Goal: Book appointment/travel/reservation

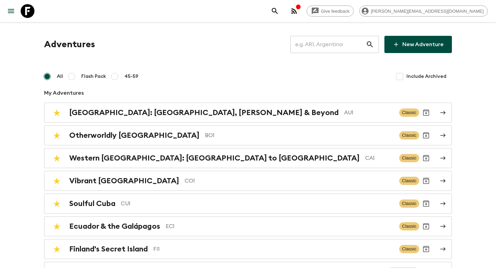
click at [339, 39] on input "text" at bounding box center [328, 44] width 75 height 19
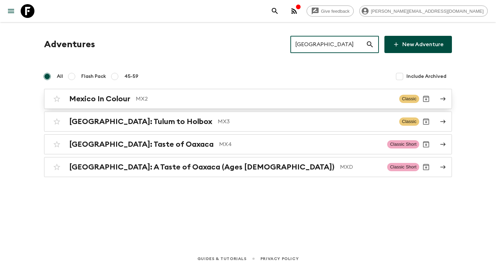
type input "[GEOGRAPHIC_DATA]"
click at [248, 102] on p "MX2" at bounding box center [265, 99] width 258 height 8
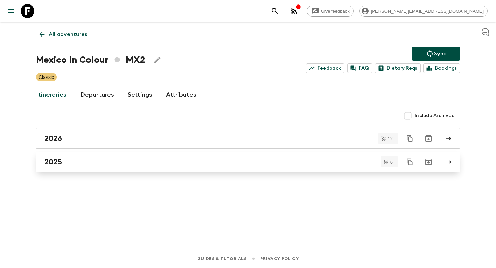
click at [113, 159] on div "2025" at bounding box center [241, 162] width 394 height 9
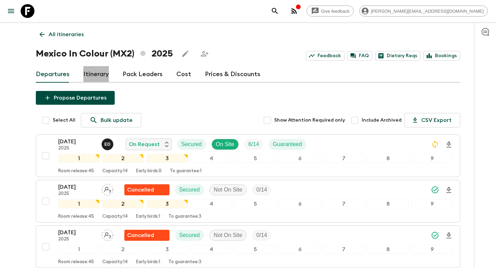
click at [95, 80] on link "Itinerary" at bounding box center [96, 74] width 26 height 17
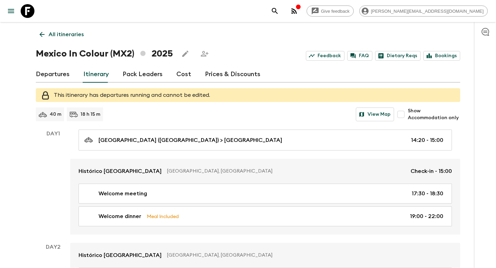
click at [63, 33] on p "All itineraries" at bounding box center [66, 34] width 35 height 8
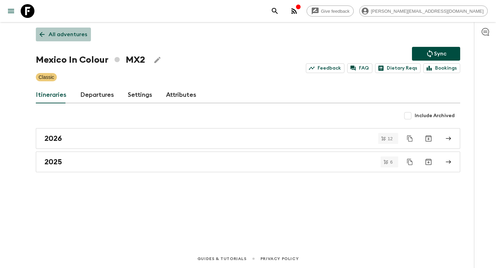
click at [63, 32] on p "All adventures" at bounding box center [68, 34] width 39 height 8
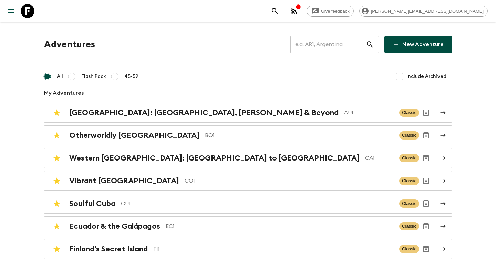
click at [339, 51] on input "text" at bounding box center [328, 44] width 75 height 19
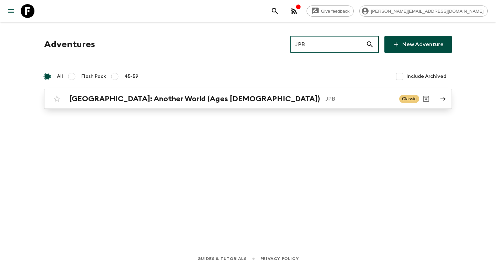
type input "JPB"
click at [326, 97] on p "JPB" at bounding box center [360, 99] width 68 height 8
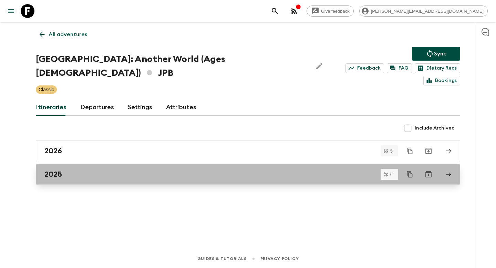
click at [81, 170] on div "2025" at bounding box center [241, 174] width 394 height 9
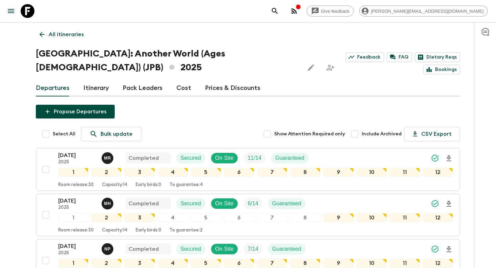
click at [103, 80] on link "Itinerary" at bounding box center [96, 88] width 26 height 17
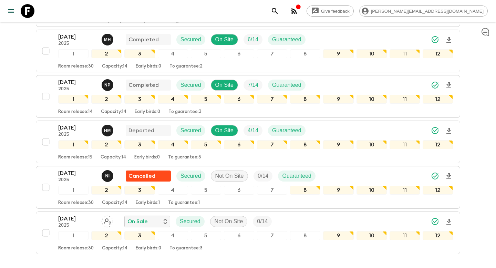
scroll to position [163, 0]
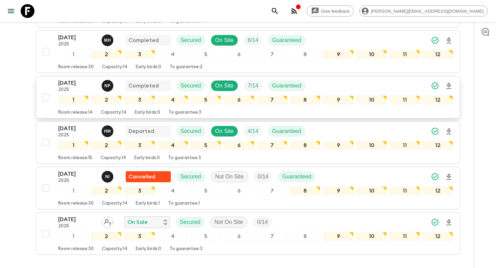
click at [77, 79] on p "[DATE]" at bounding box center [77, 83] width 38 height 8
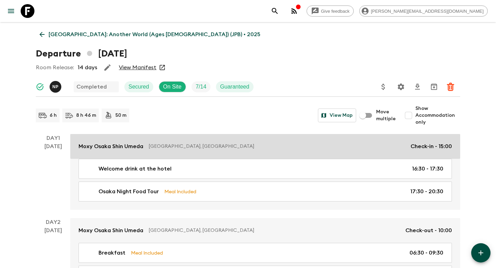
scroll to position [1868, 0]
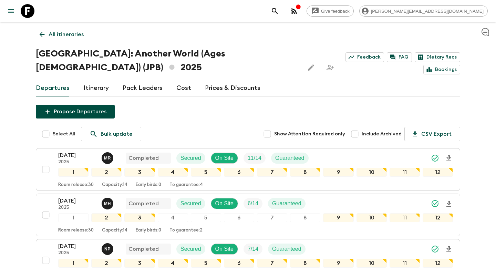
click at [209, 105] on div "Propose Departures Select All Bulk update Show Attention Required only Include …" at bounding box center [248, 270] width 425 height 330
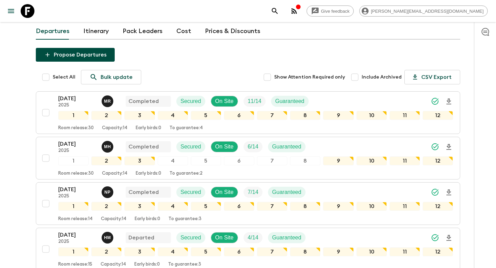
scroll to position [158, 0]
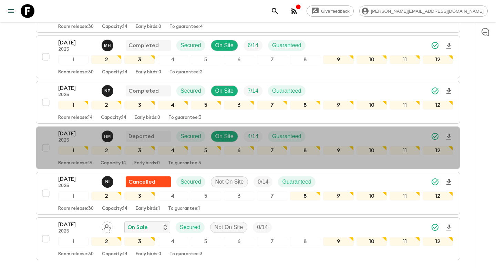
click at [72, 130] on p "[DATE]" at bounding box center [77, 134] width 38 height 8
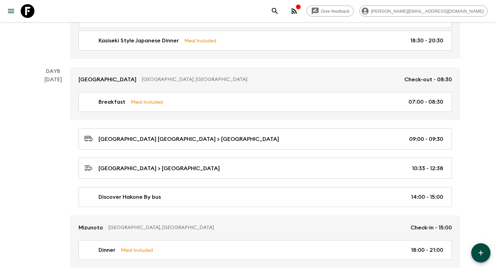
scroll to position [1868, 0]
